Goal: Information Seeking & Learning: Understand process/instructions

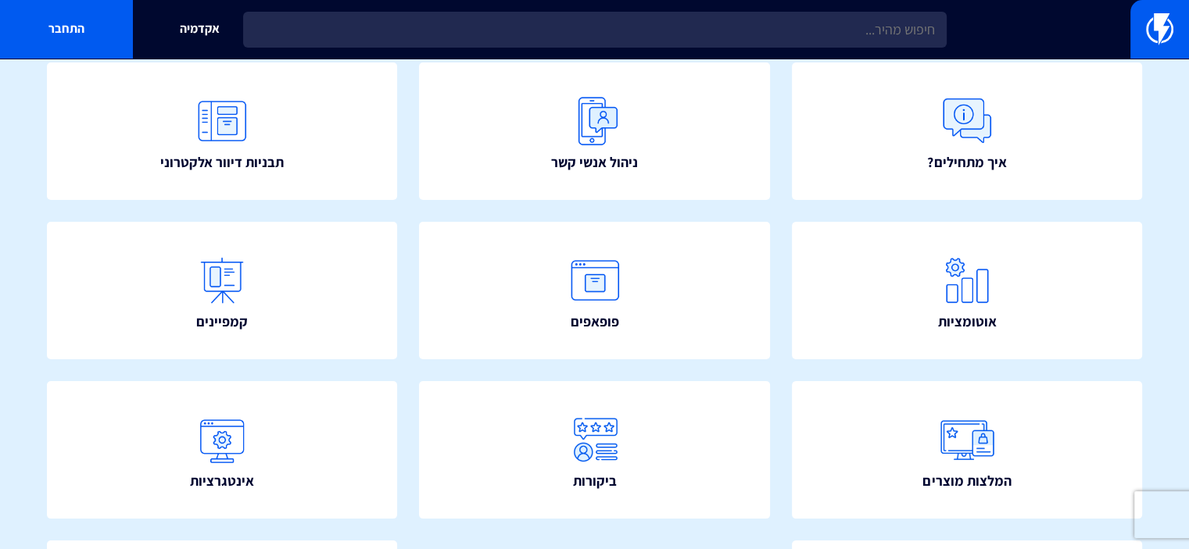
scroll to position [171, 0]
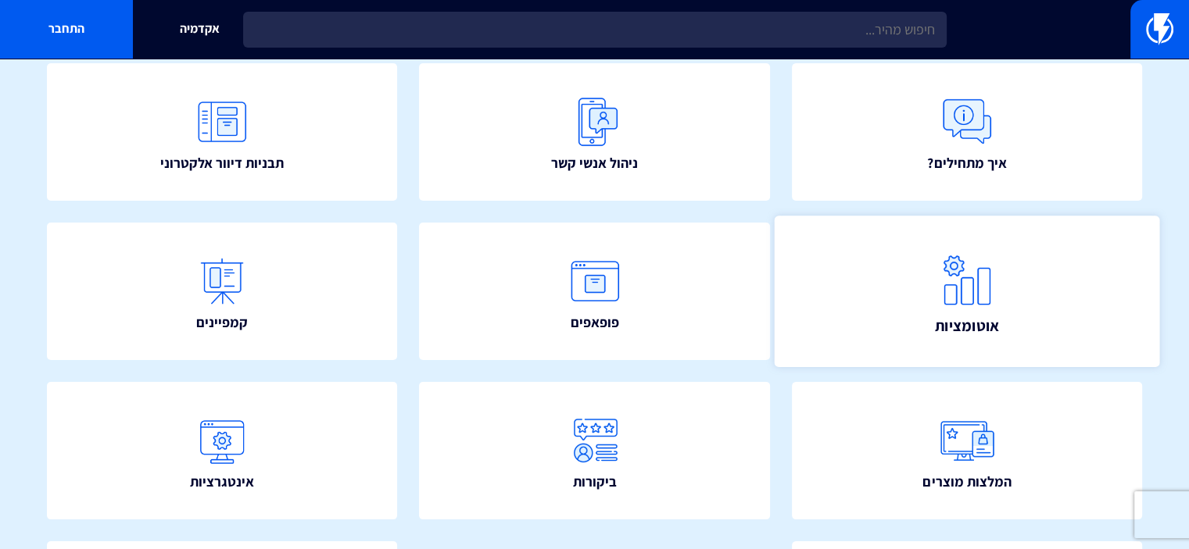
click at [981, 284] on img at bounding box center [966, 279] width 69 height 69
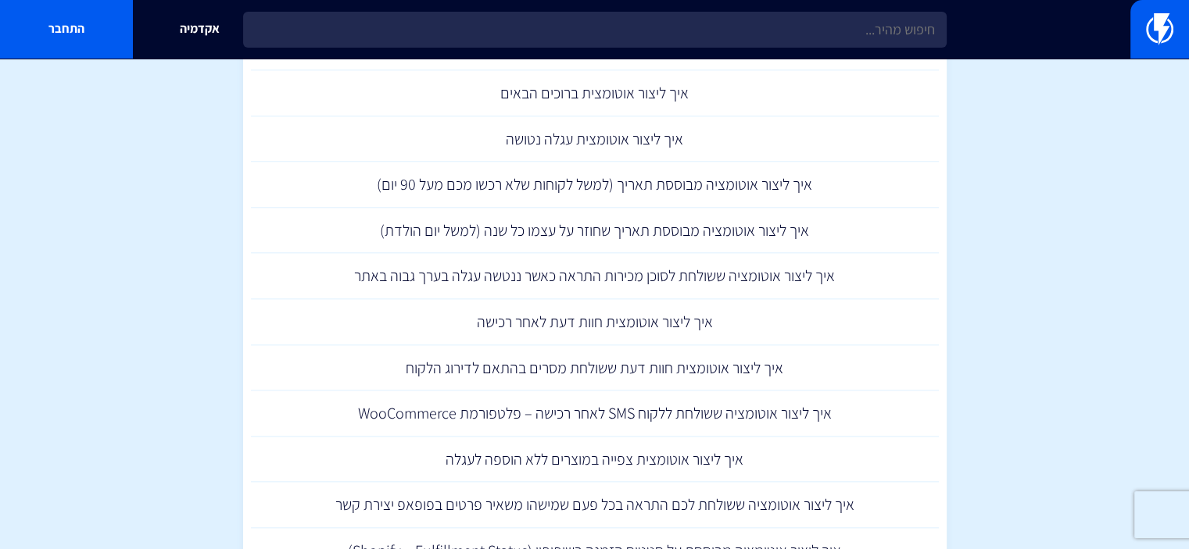
scroll to position [1713, 0]
click at [608, 323] on link "איך ליצור אוטומצית חוות דעת לאחר רכישה" at bounding box center [595, 321] width 688 height 46
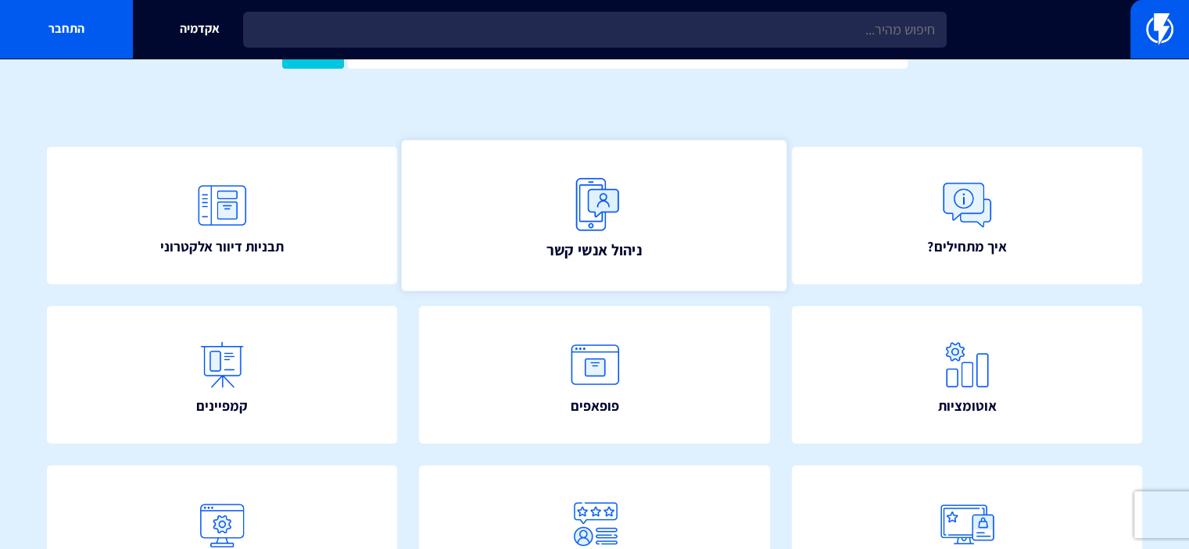
scroll to position [91, 0]
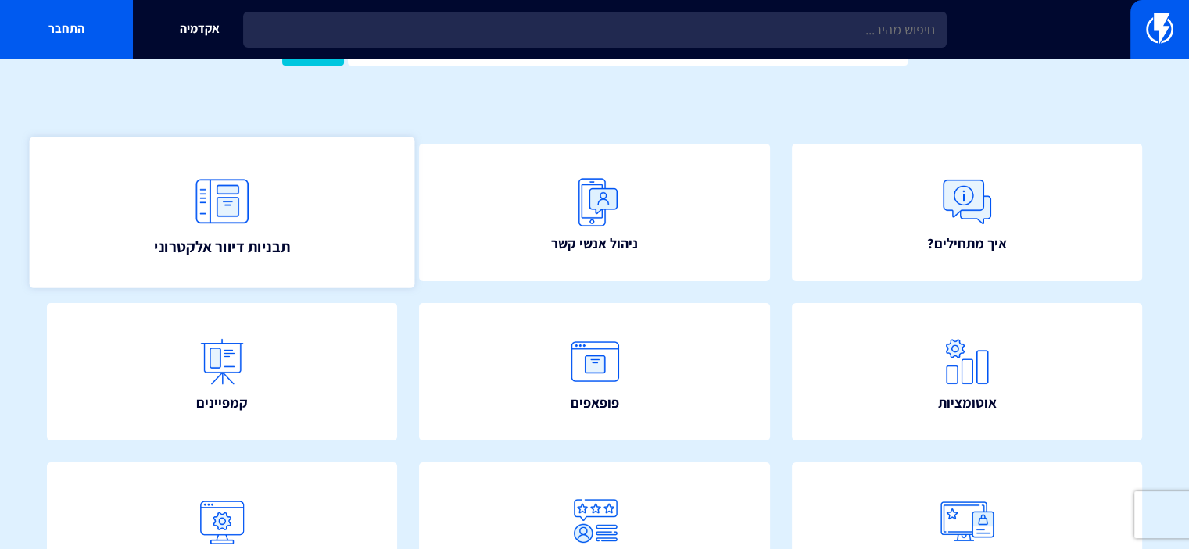
click at [309, 232] on link "תבניות דיוור אלקטרוני" at bounding box center [222, 213] width 385 height 152
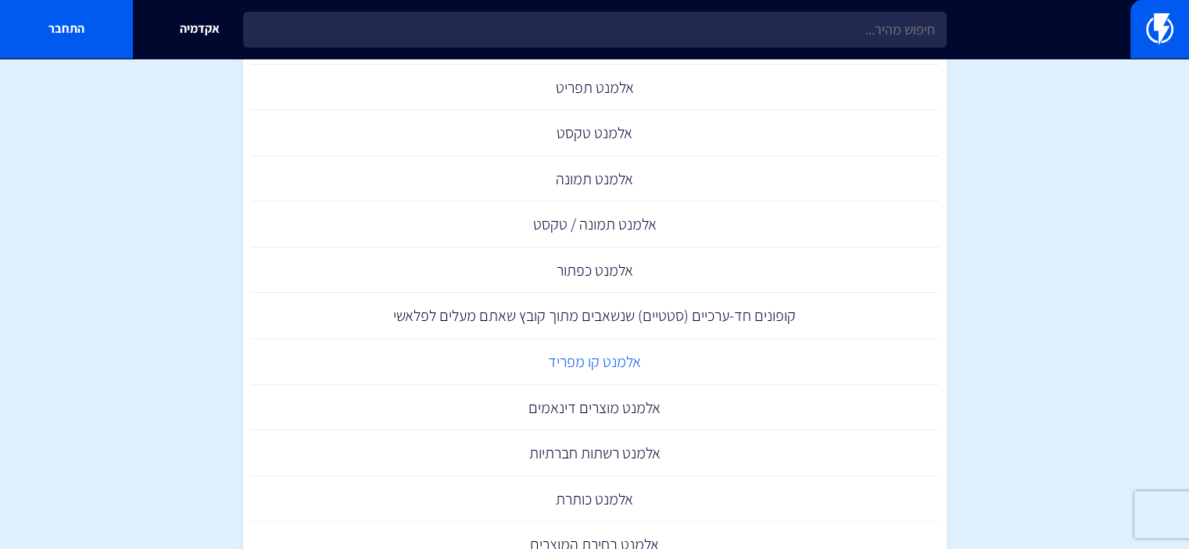
scroll to position [438, 0]
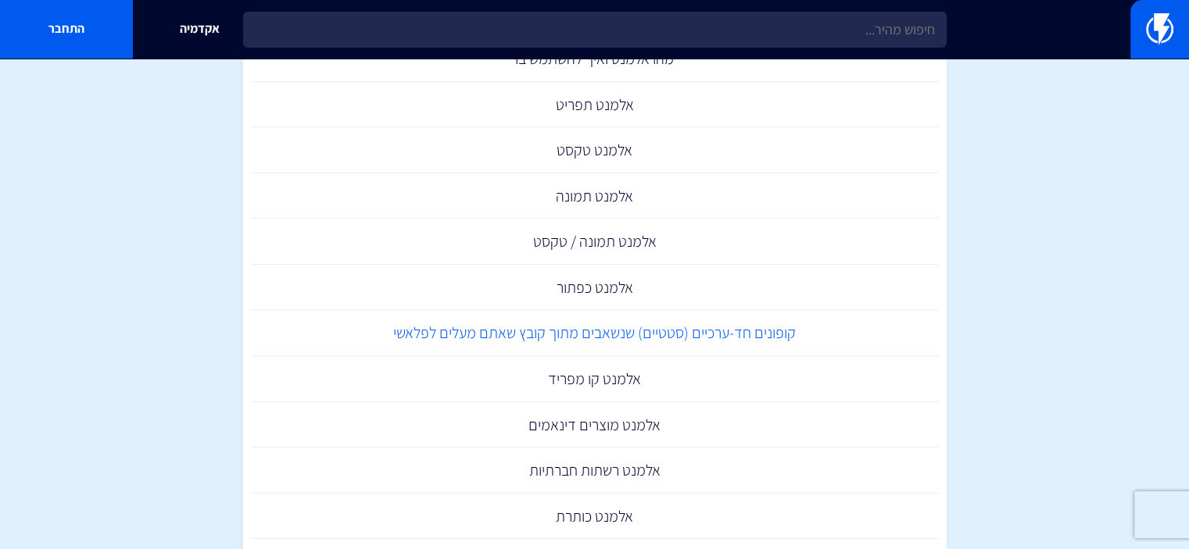
click at [547, 338] on link "קופונים חד-ערכיים (סטטיים) שנשאבים מתוך קובץ שאתם מעלים לפלאשי" at bounding box center [595, 333] width 688 height 46
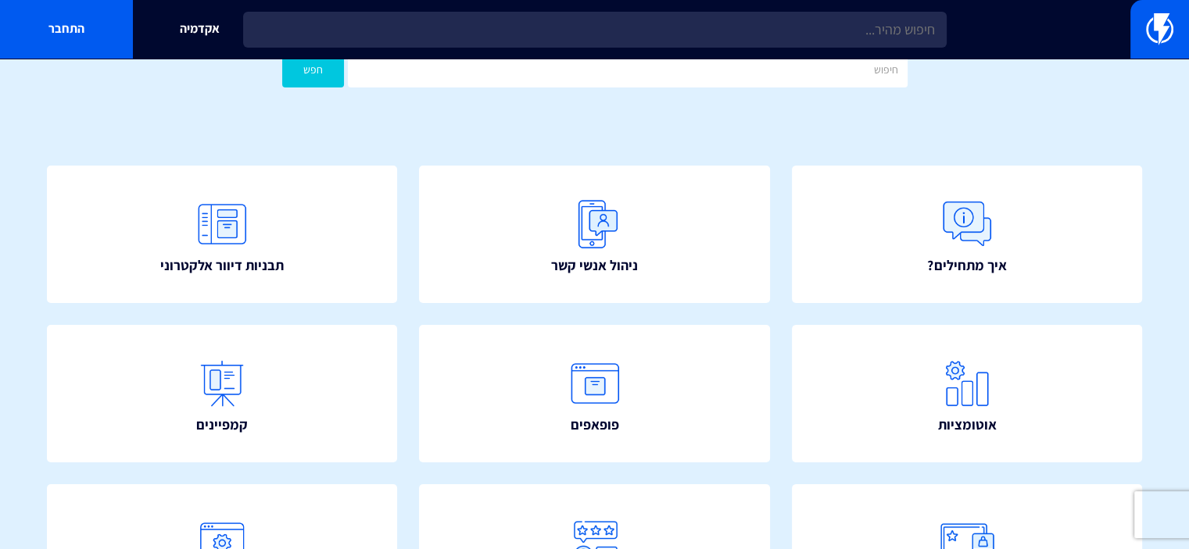
scroll to position [50, 0]
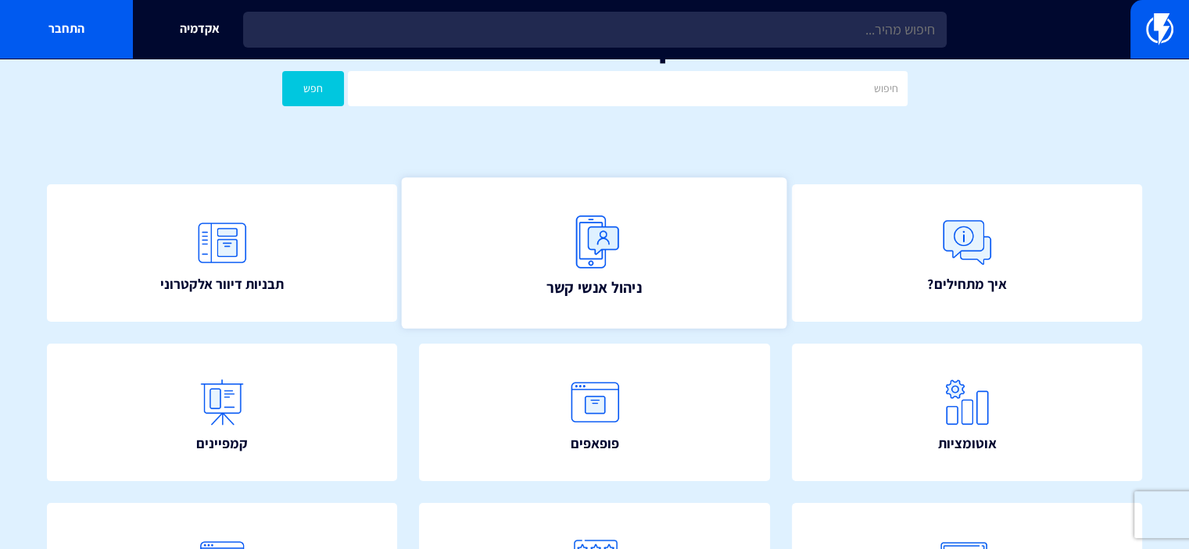
click at [511, 291] on link "ניהול אנשי קשר" at bounding box center [594, 253] width 385 height 152
